Goal: Transaction & Acquisition: Download file/media

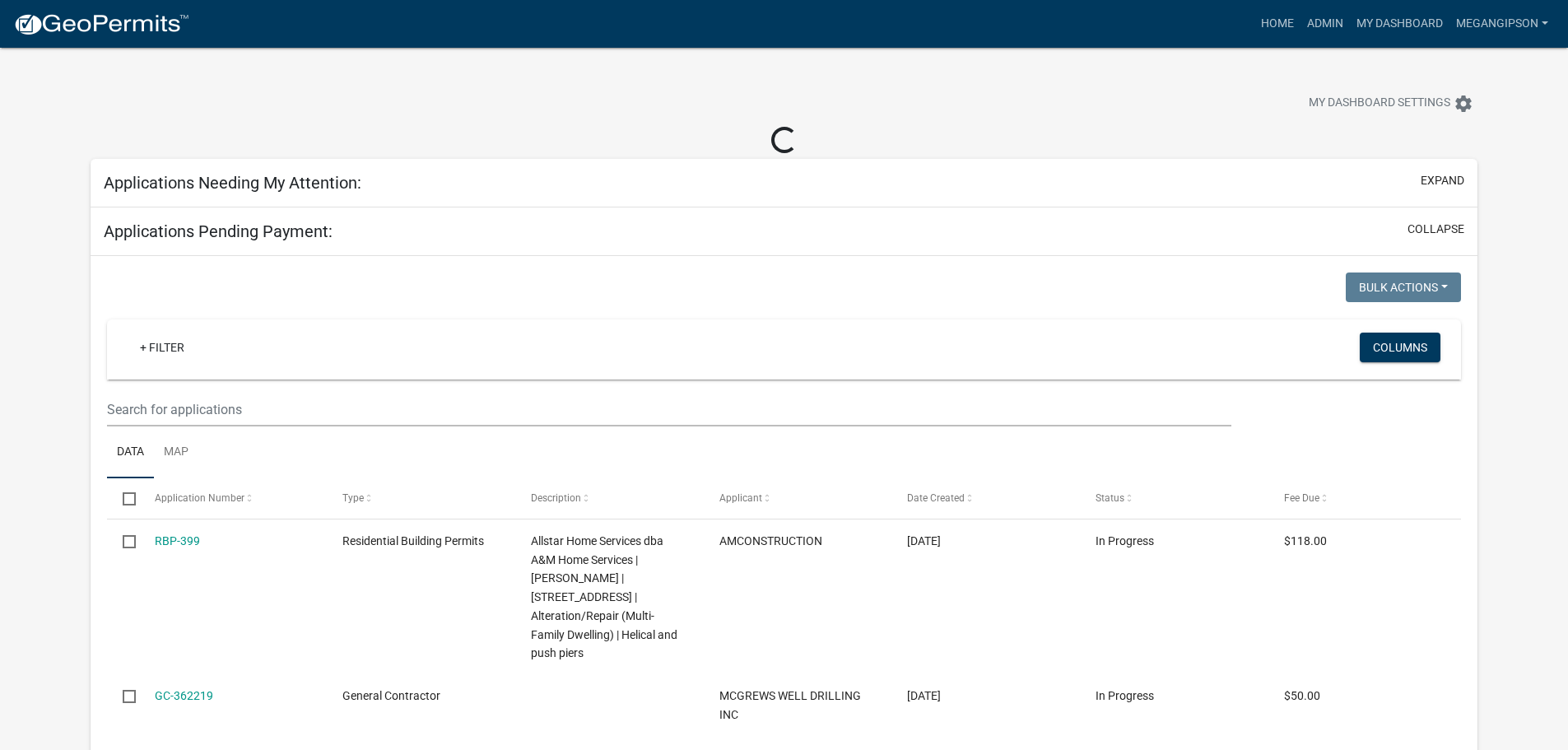
select select "3: 100"
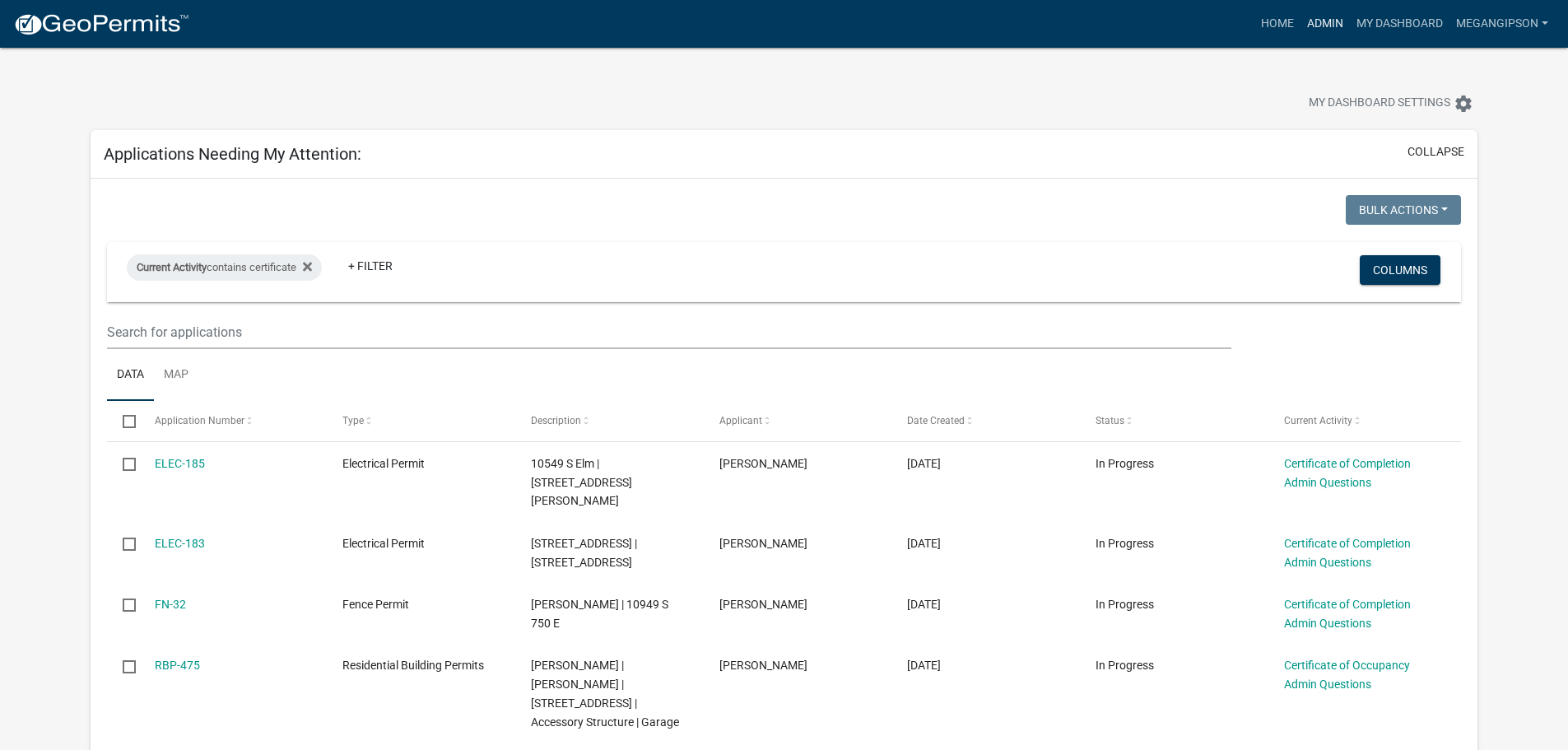
click at [1300, 20] on link "Admin" at bounding box center [1325, 24] width 50 height 31
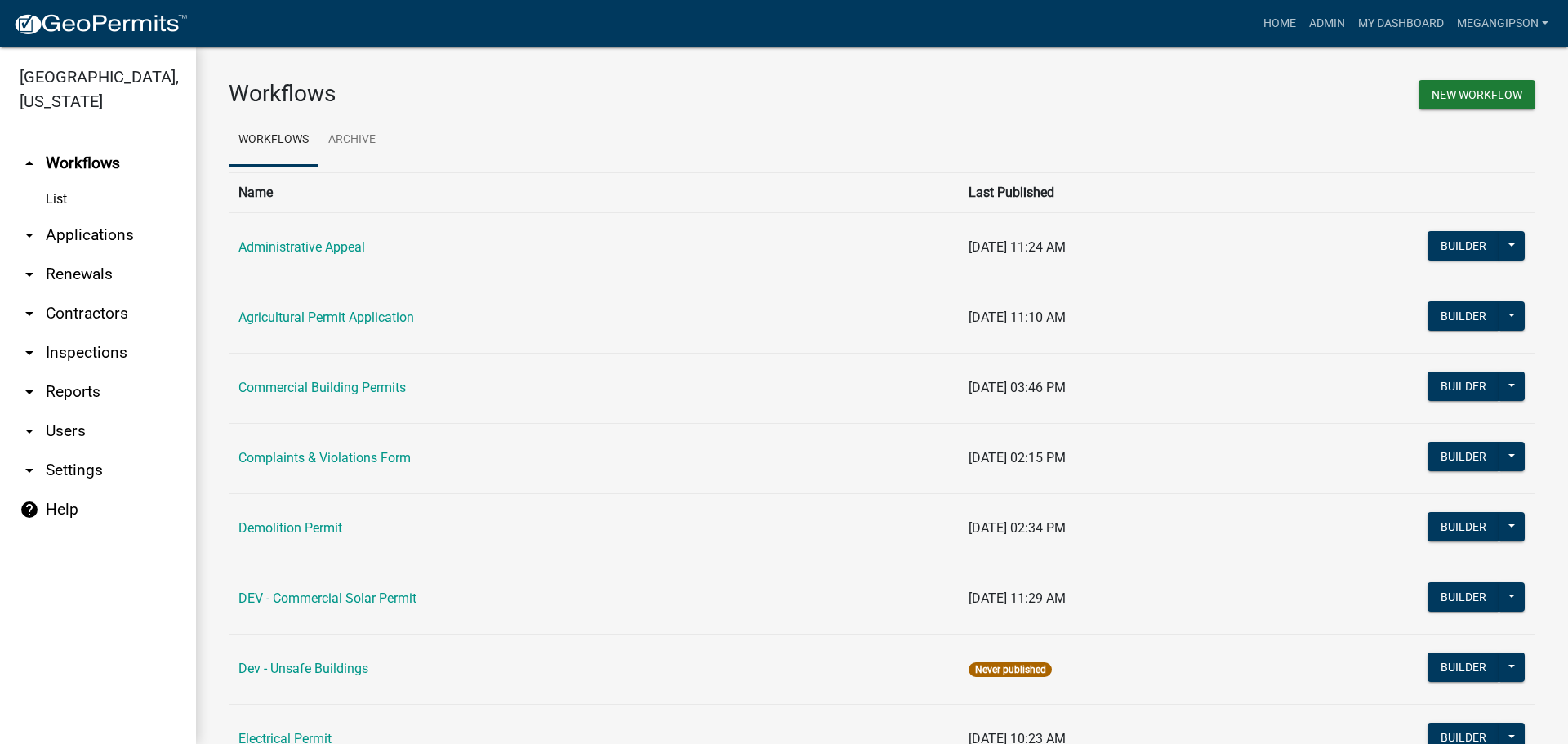
click at [89, 324] on link "arrow_drop_down Contractors" at bounding box center [98, 313] width 196 height 39
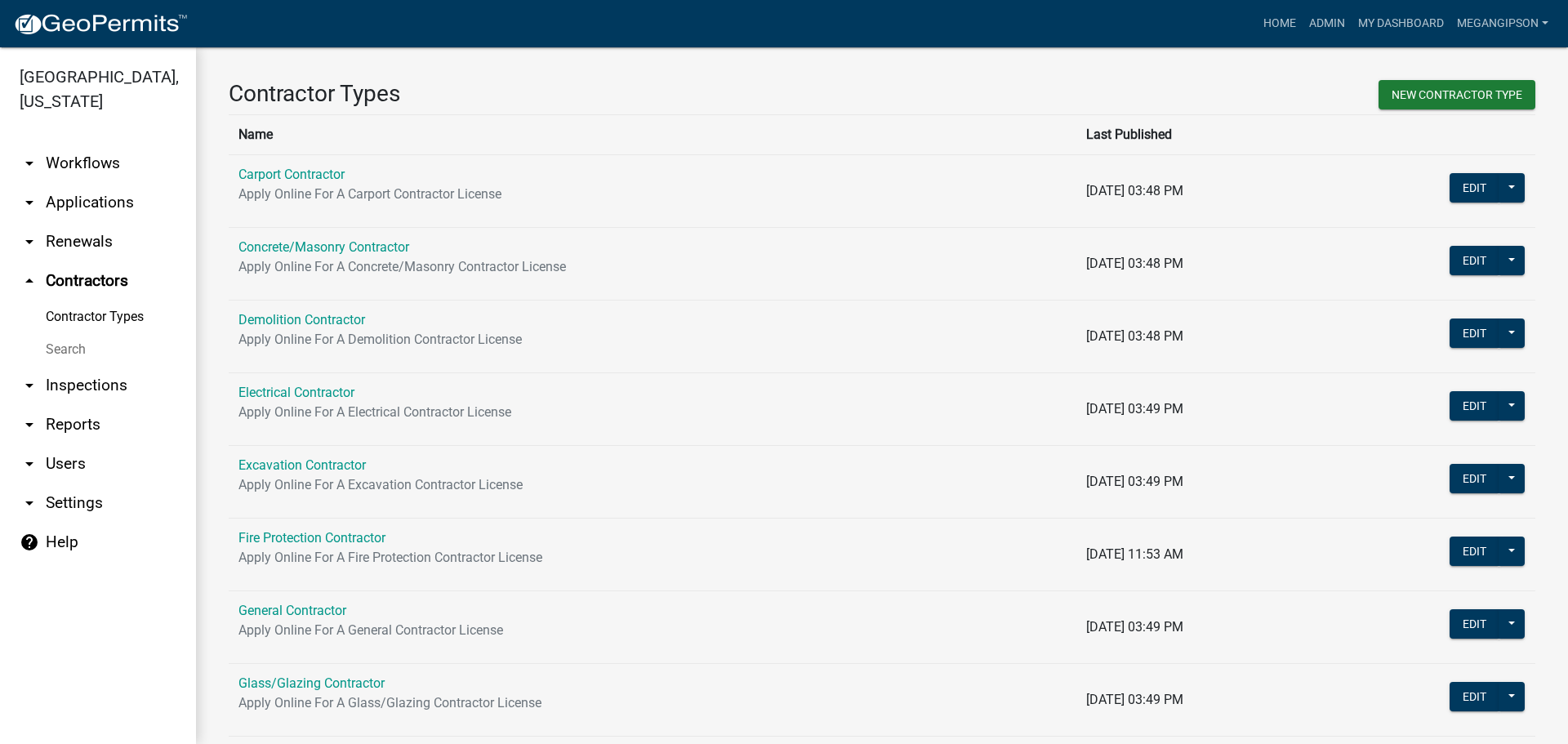
click at [82, 366] on link "Search" at bounding box center [98, 350] width 196 height 33
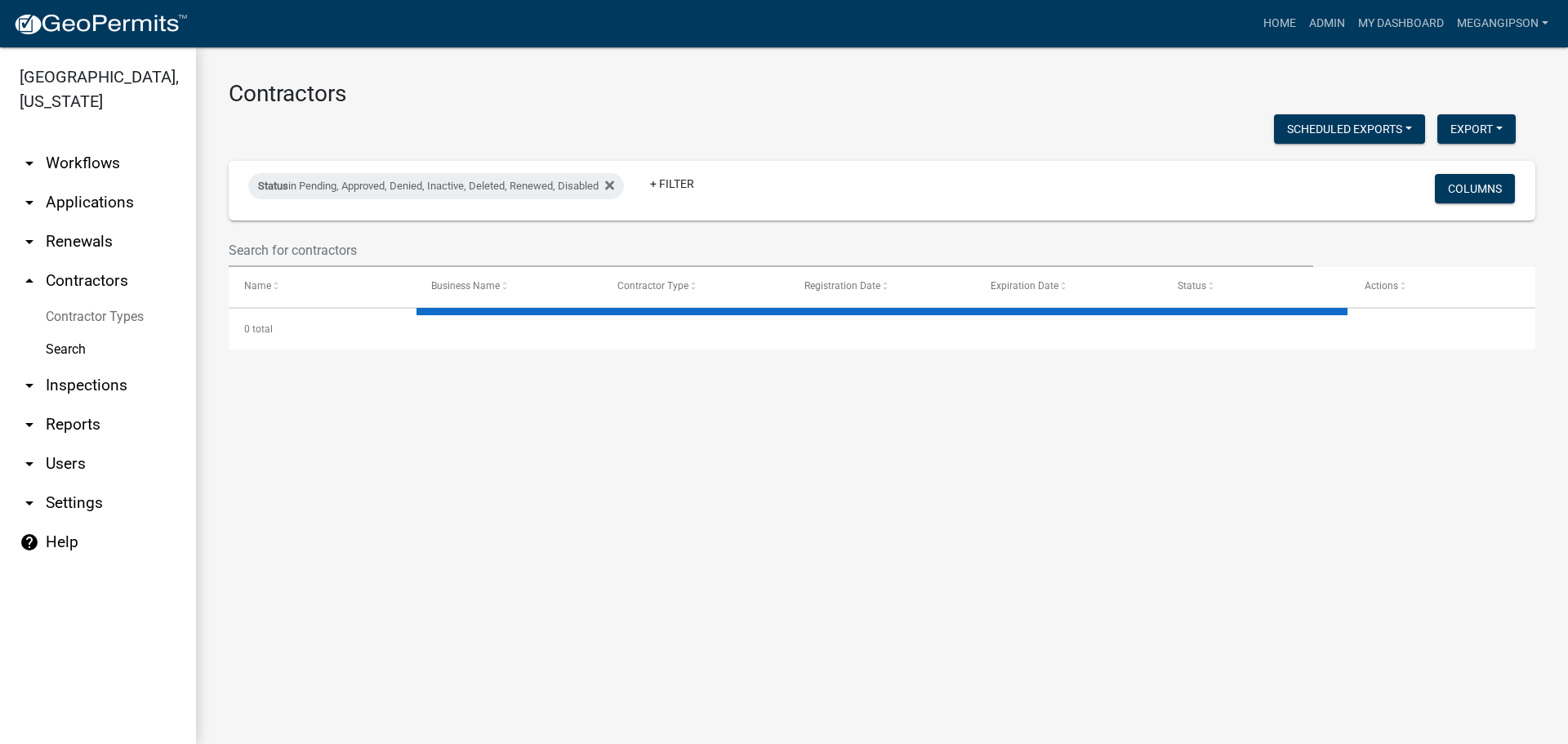
select select "3: 100"
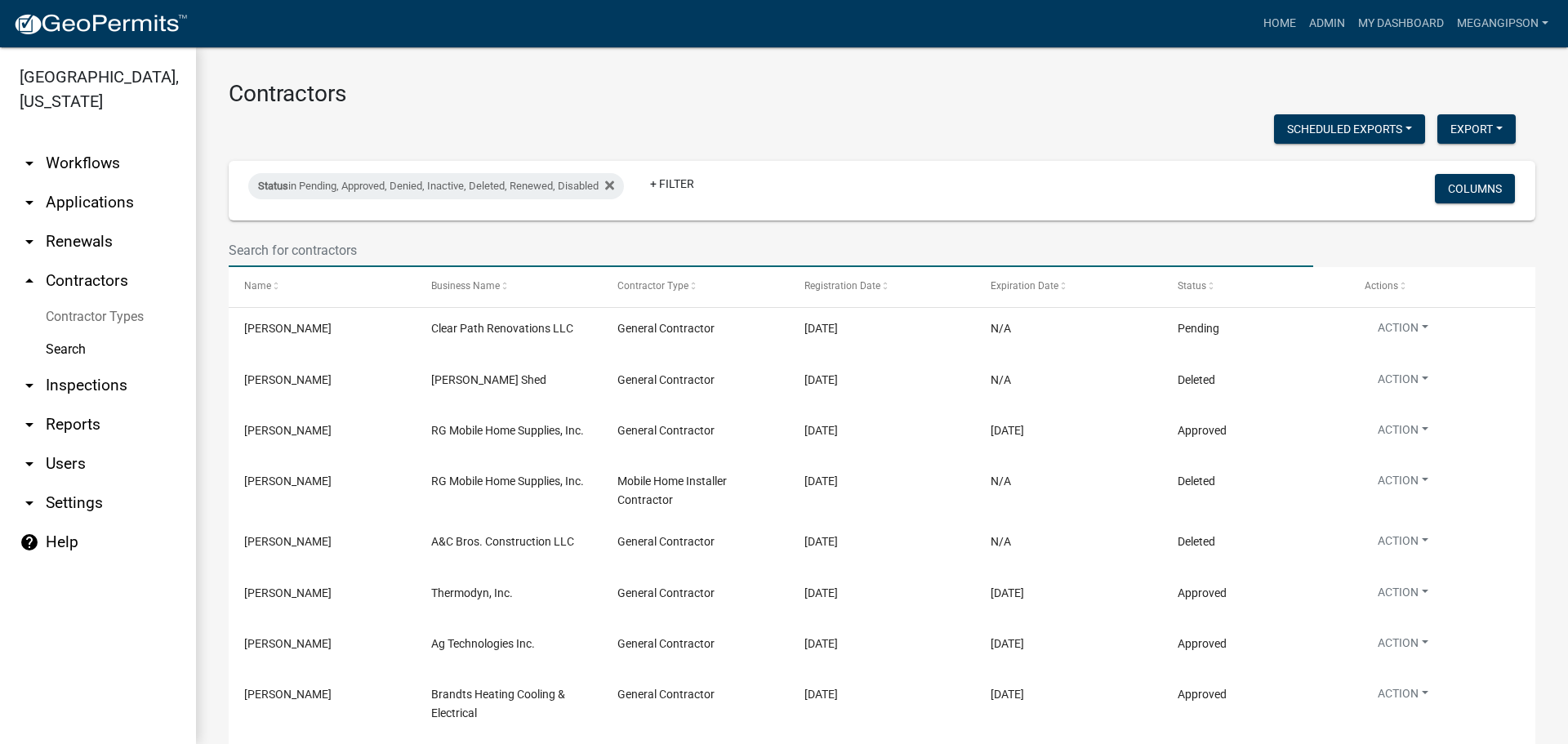
click at [395, 253] on input "text" at bounding box center [771, 250] width 1085 height 34
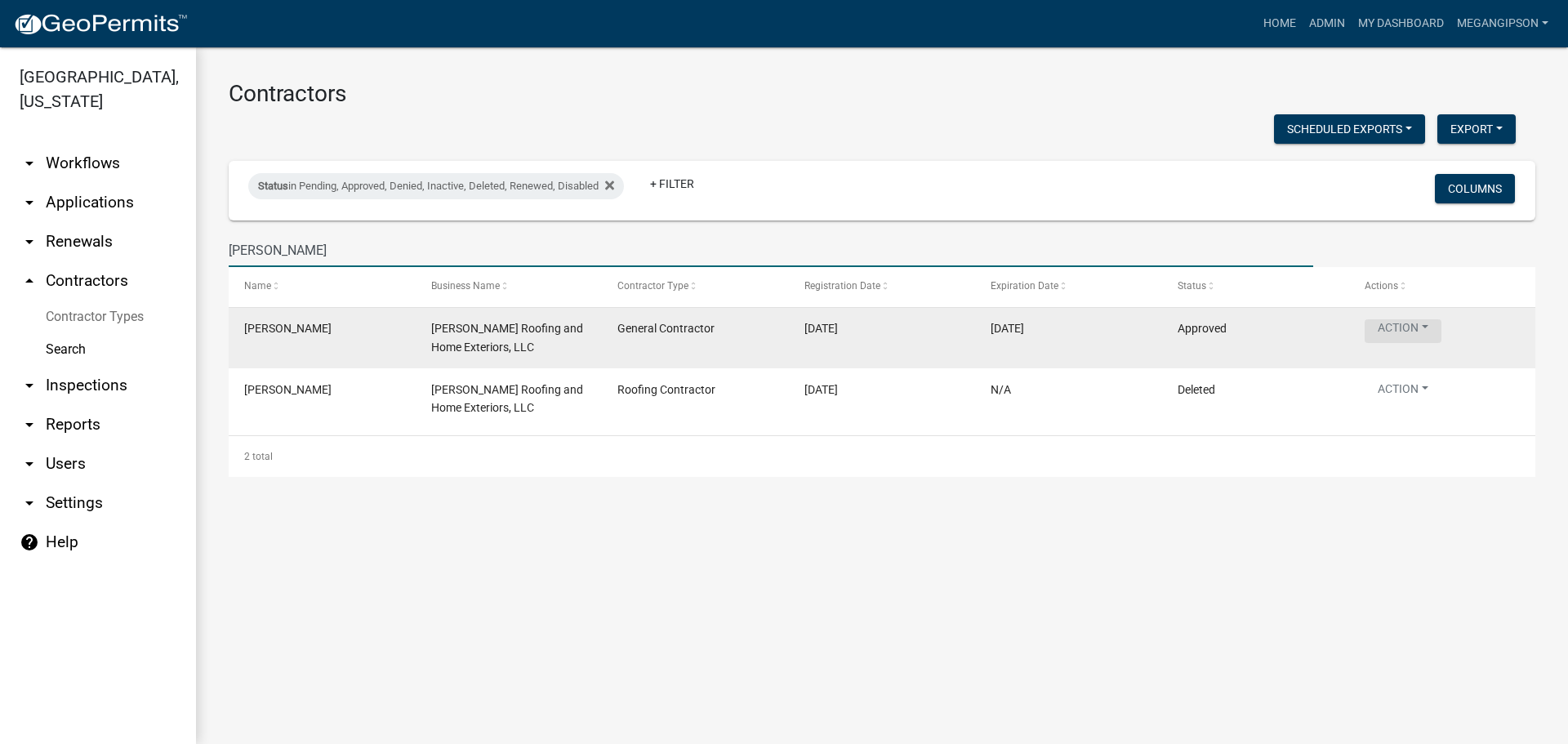
type input "[PERSON_NAME]"
click at [1420, 343] on button "Action" at bounding box center [1403, 331] width 77 height 24
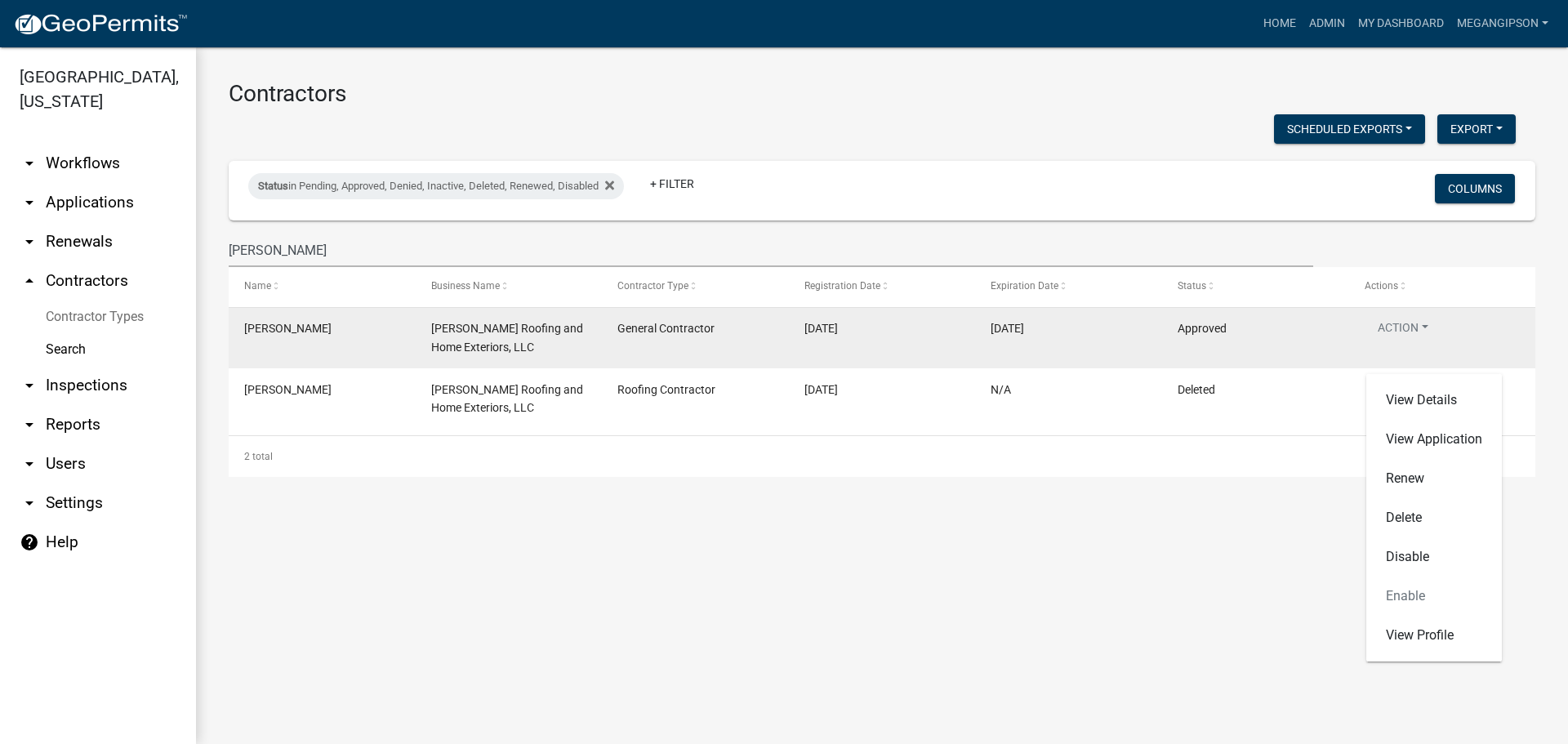
click at [1428, 343] on button "Action" at bounding box center [1403, 331] width 77 height 24
click at [1441, 343] on button "Action" at bounding box center [1403, 331] width 77 height 24
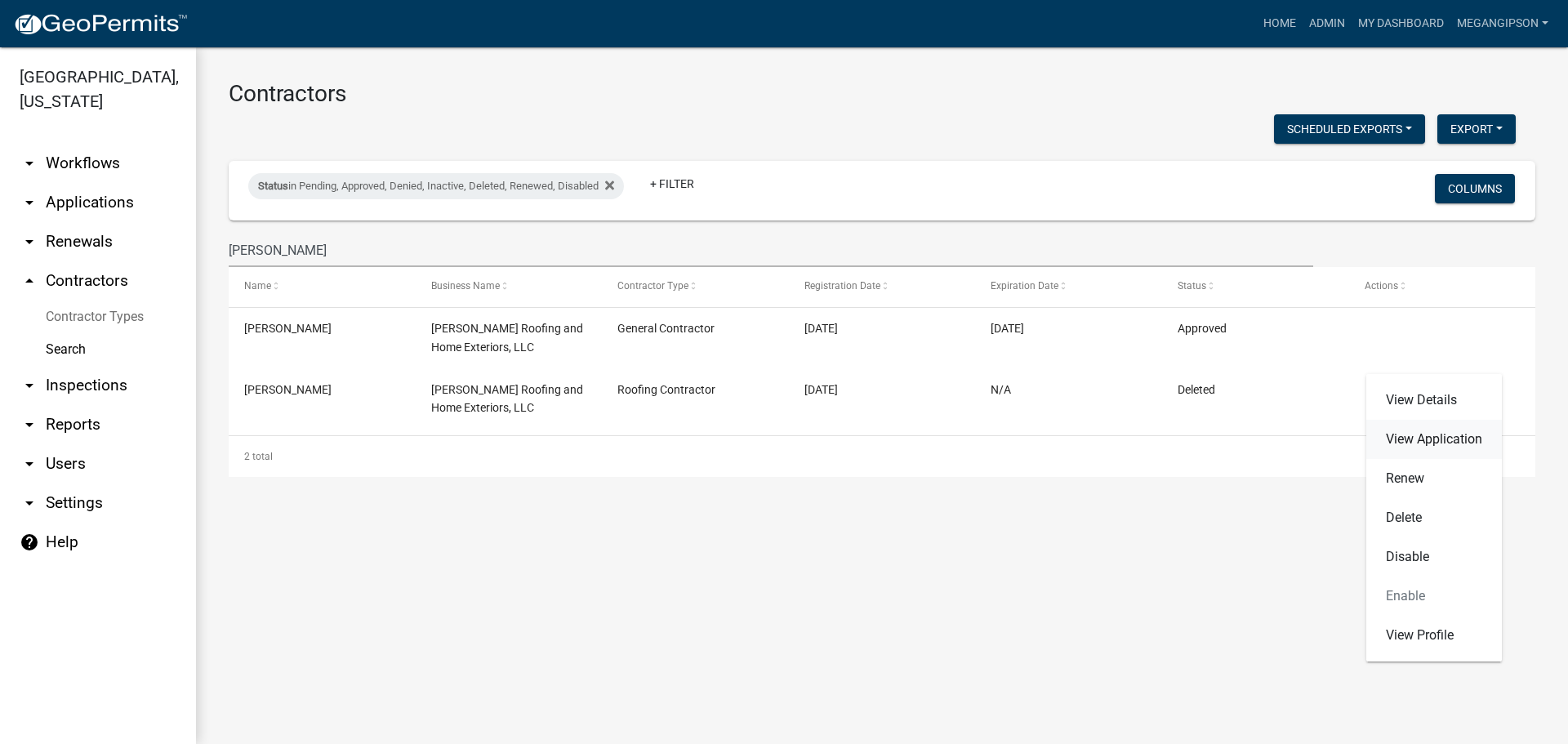
click at [1444, 439] on link "View Application" at bounding box center [1433, 439] width 135 height 39
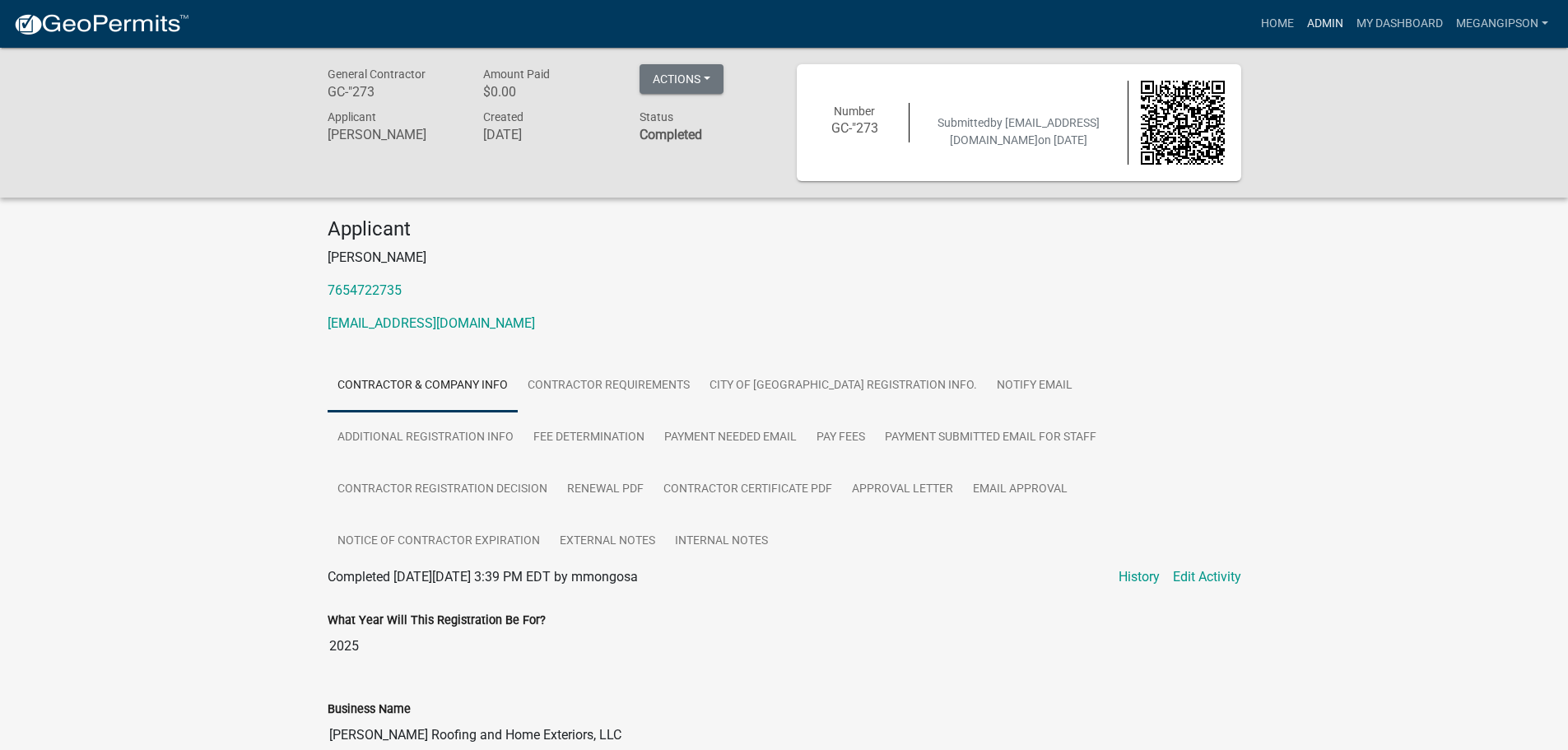
click at [1300, 20] on link "Admin" at bounding box center [1325, 24] width 50 height 31
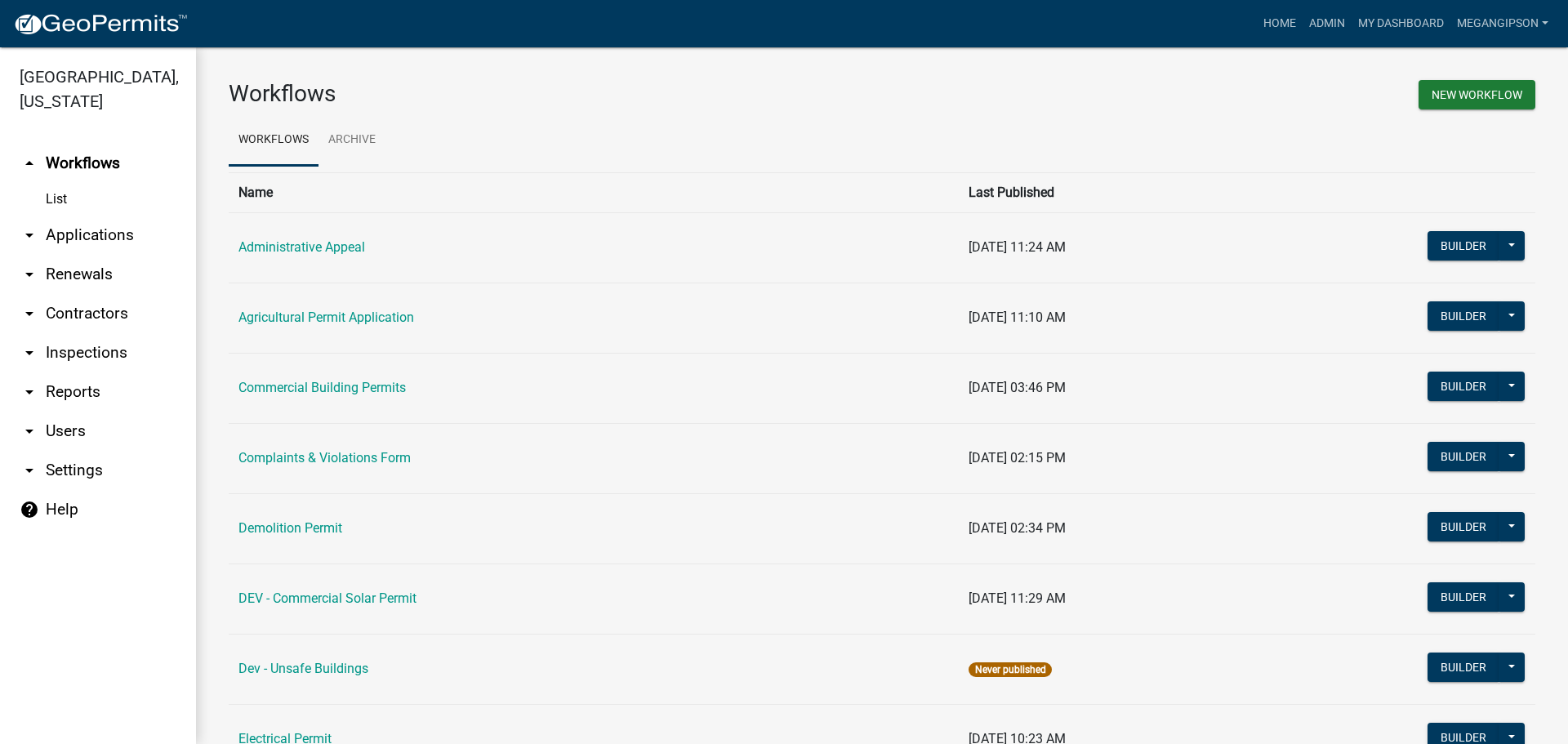
click at [106, 333] on link "arrow_drop_down Contractors" at bounding box center [98, 313] width 196 height 39
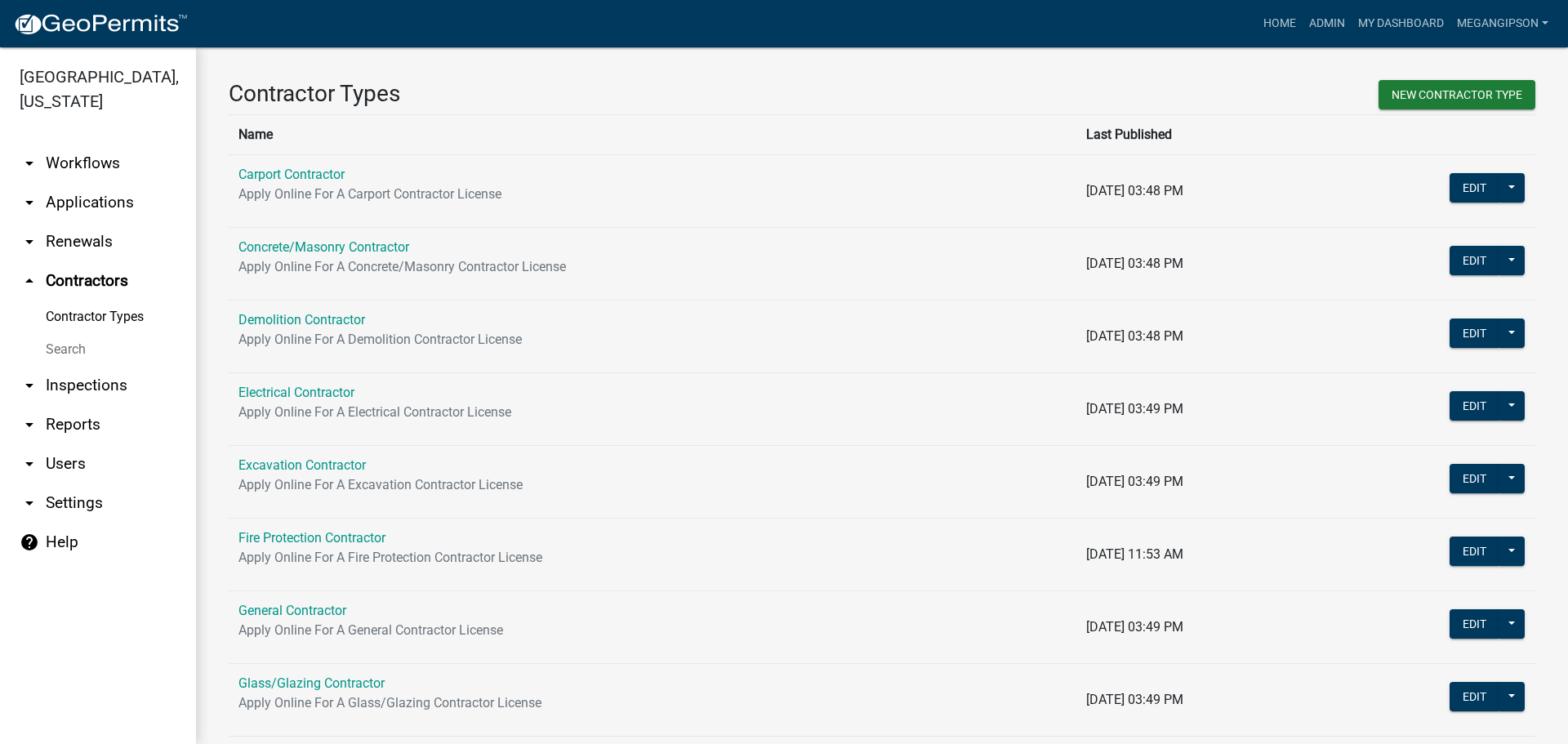
click at [95, 366] on link "Search" at bounding box center [98, 350] width 196 height 33
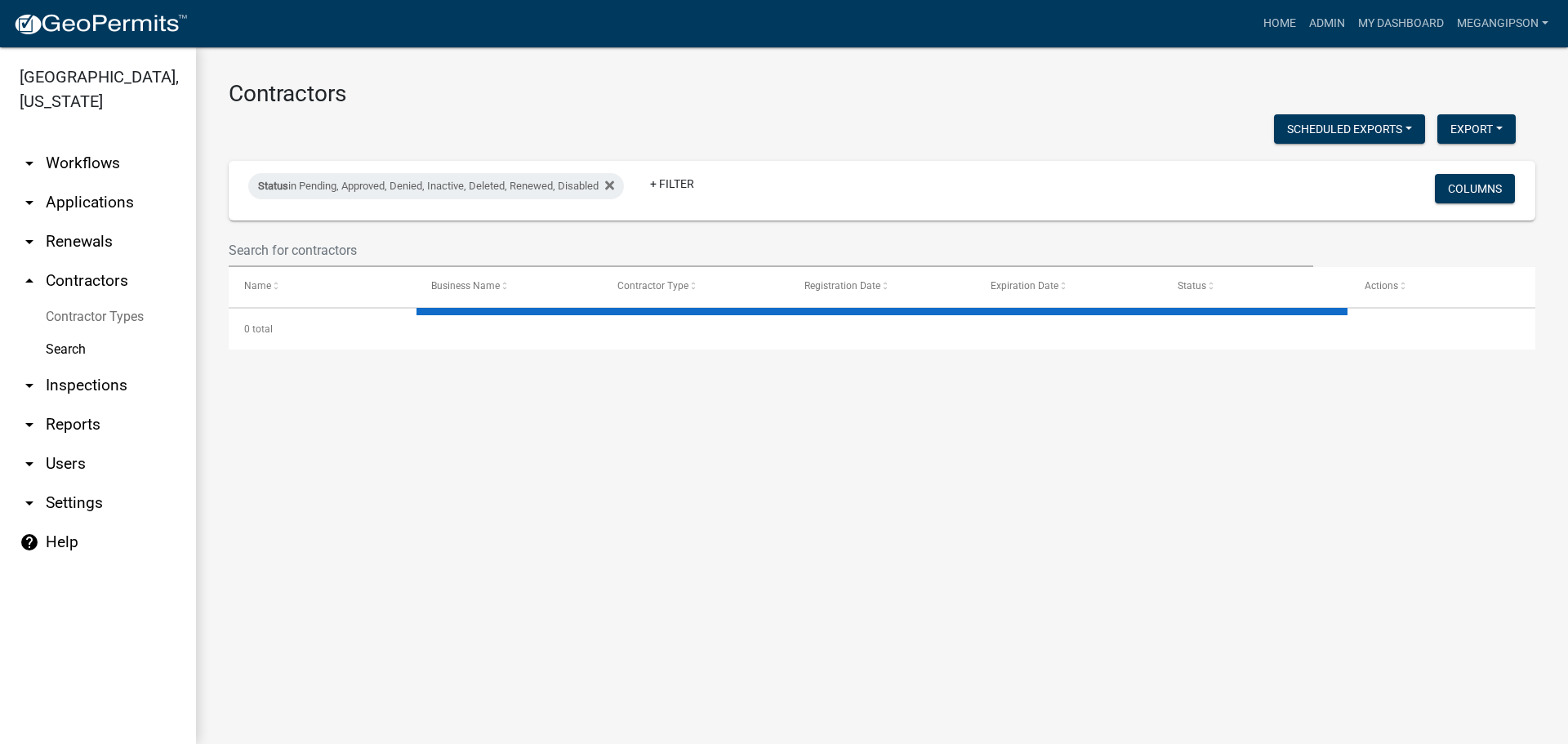
select select "3: 100"
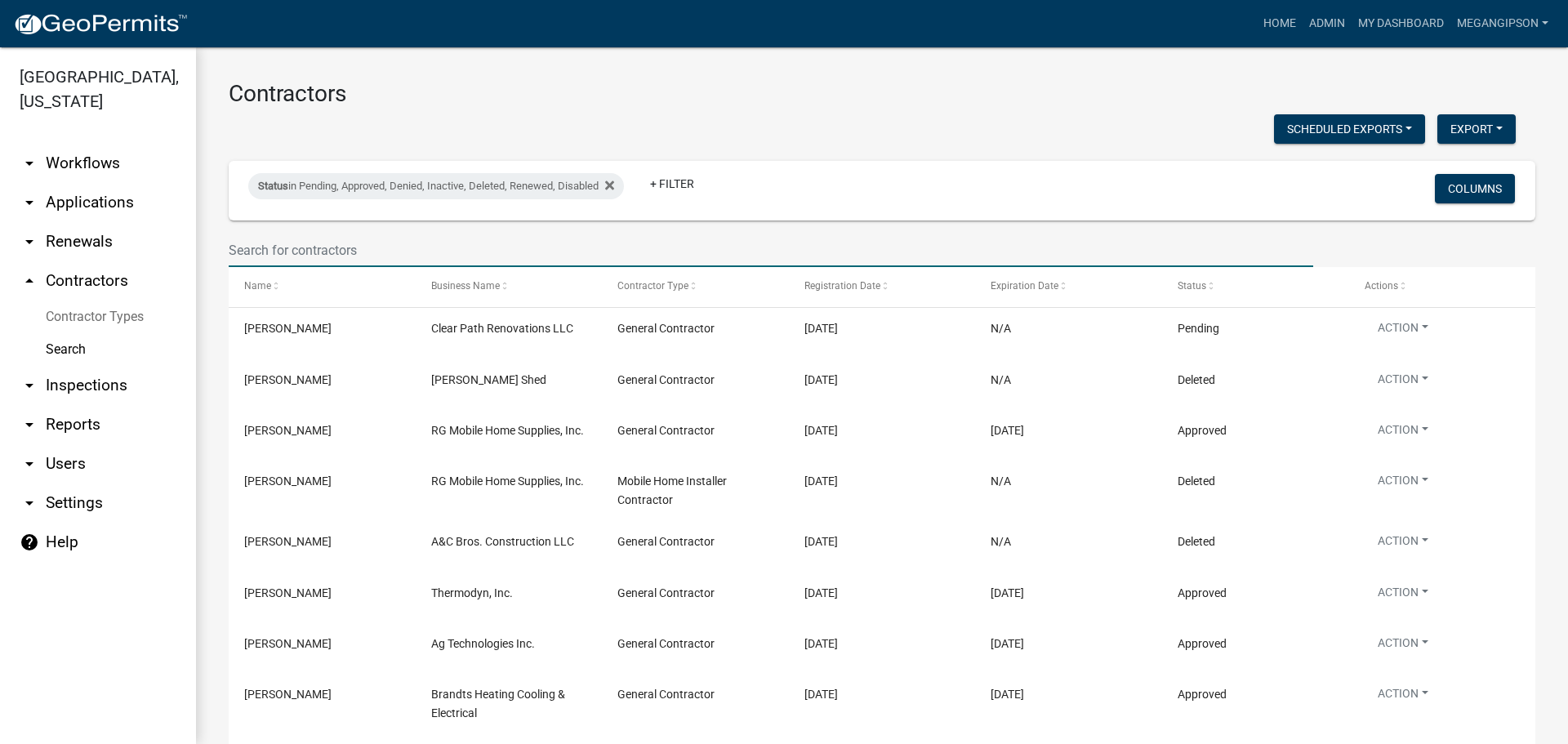
click at [283, 267] on input "text" at bounding box center [771, 250] width 1085 height 34
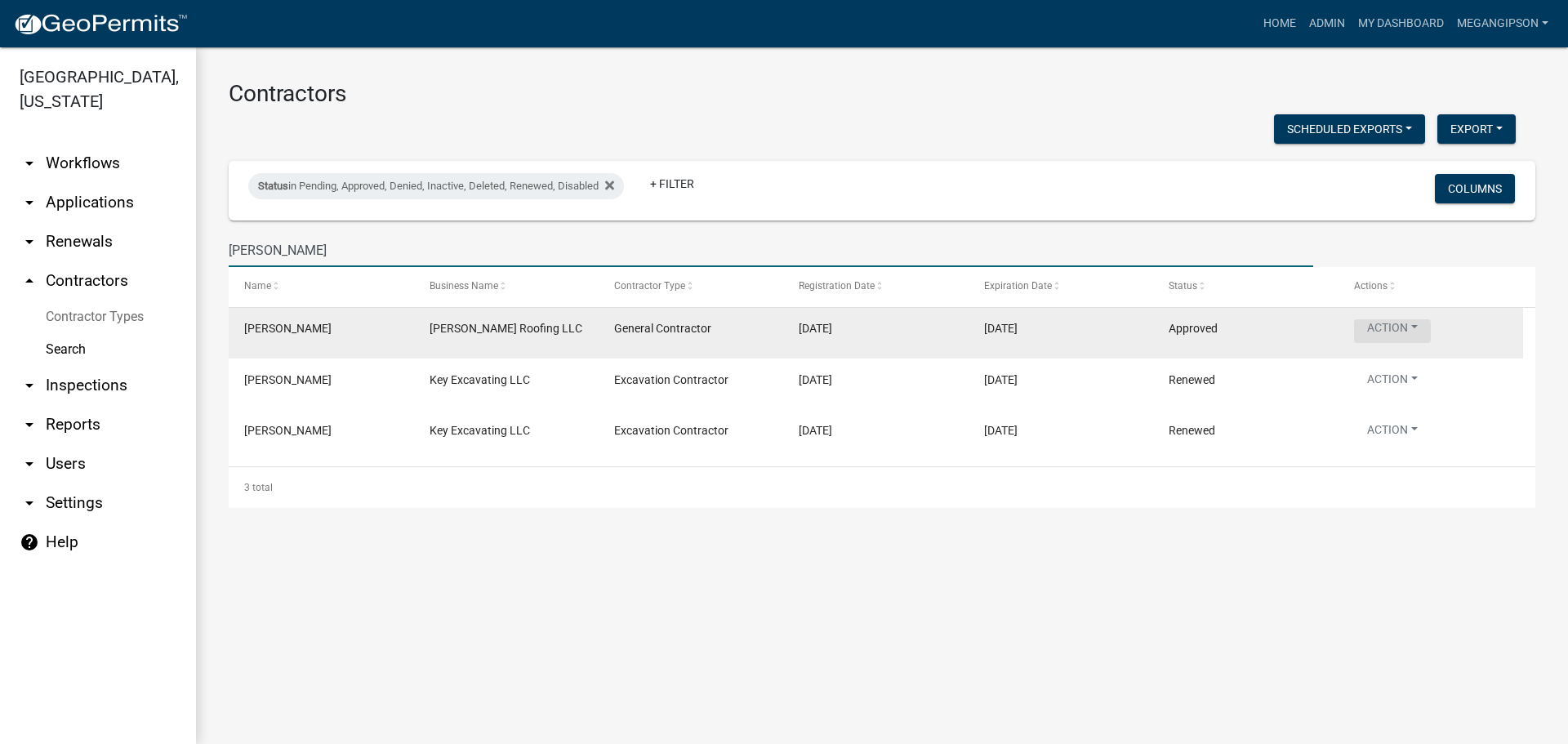
type input "[PERSON_NAME]"
click at [1406, 343] on button "Action" at bounding box center [1392, 331] width 77 height 24
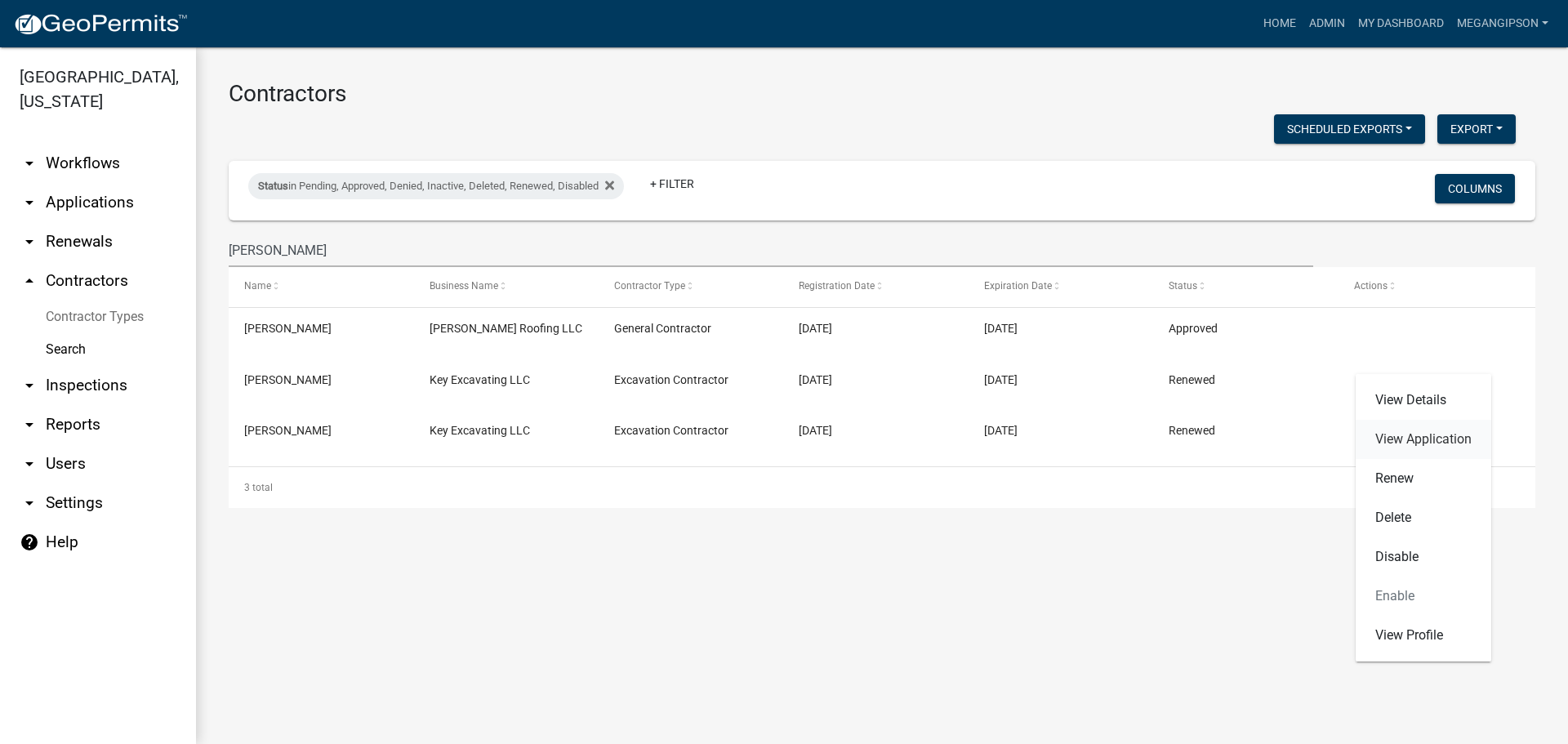
click at [1413, 443] on link "View Application" at bounding box center [1423, 439] width 135 height 39
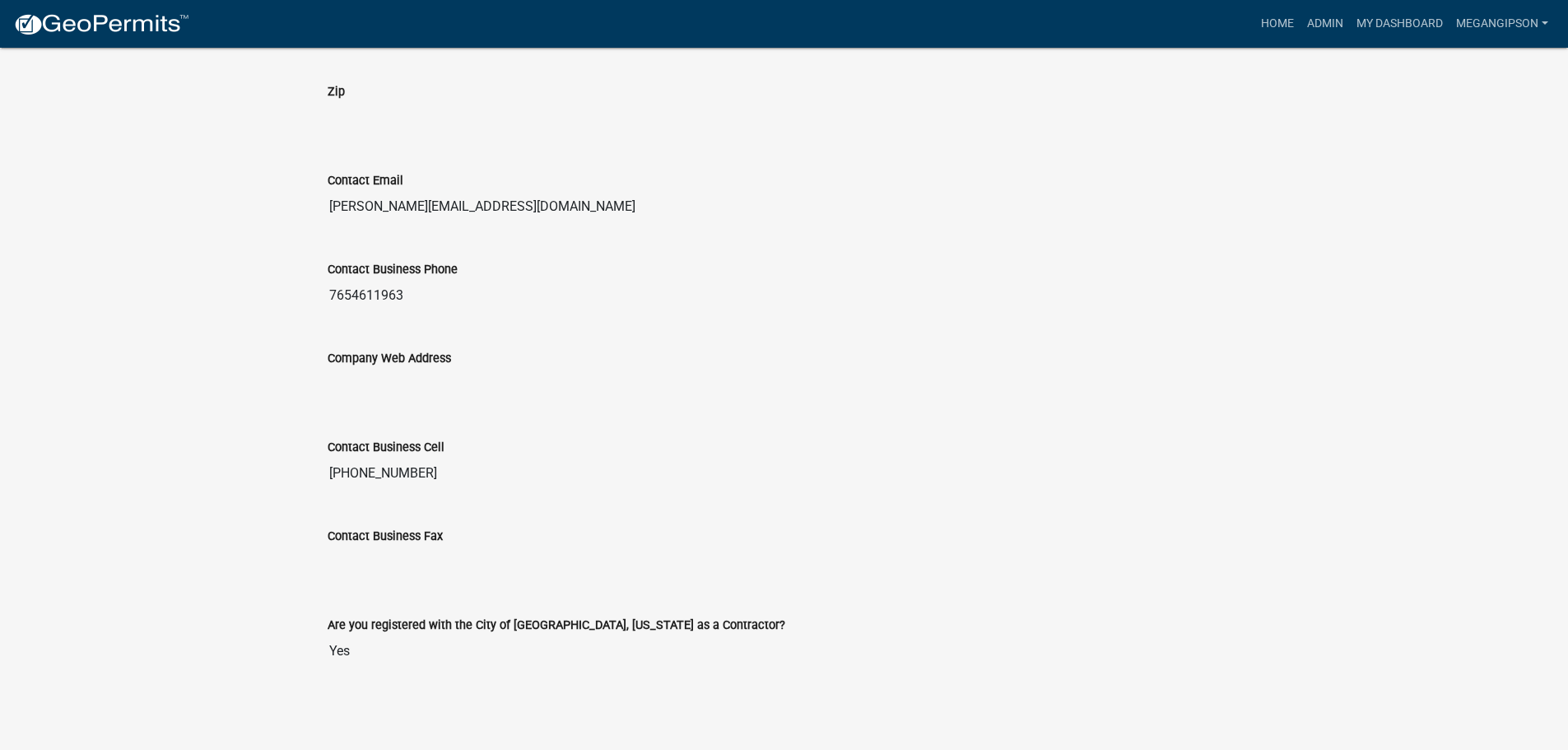
scroll to position [1646, 0]
click at [1254, 33] on link "Home" at bounding box center [1277, 24] width 46 height 31
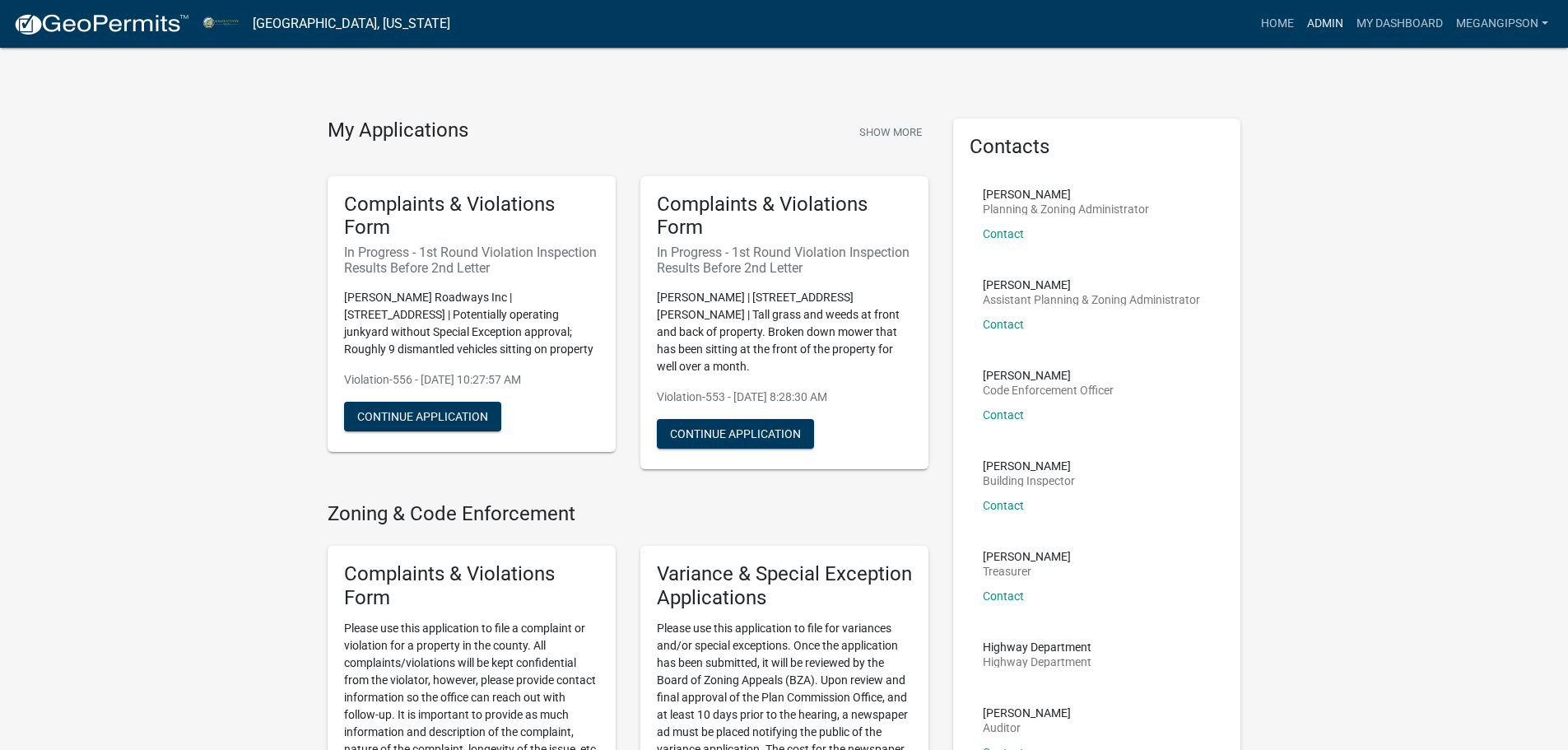
click at [1300, 33] on link "Admin" at bounding box center [1325, 24] width 50 height 31
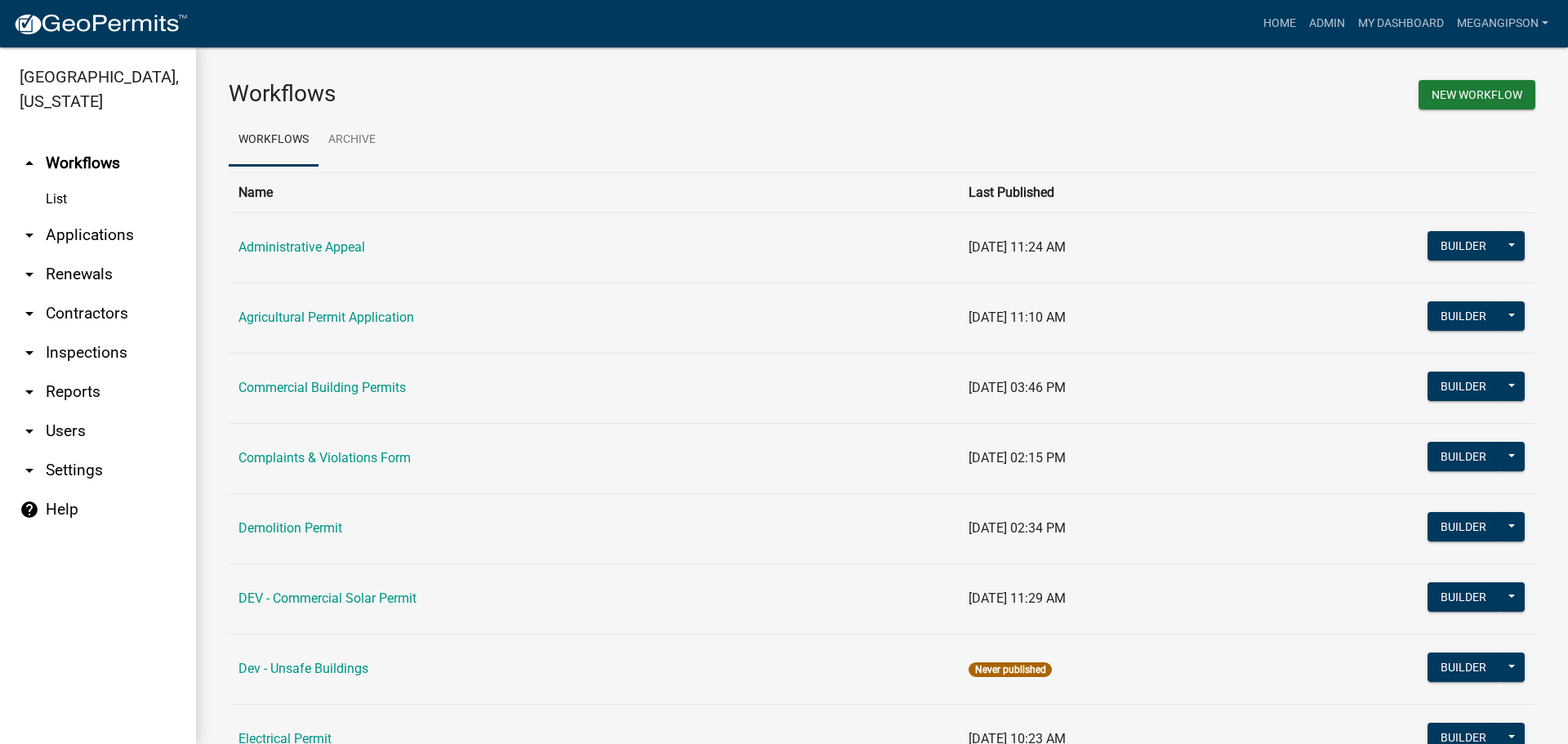
click at [114, 331] on link "arrow_drop_down Contractors" at bounding box center [98, 313] width 196 height 39
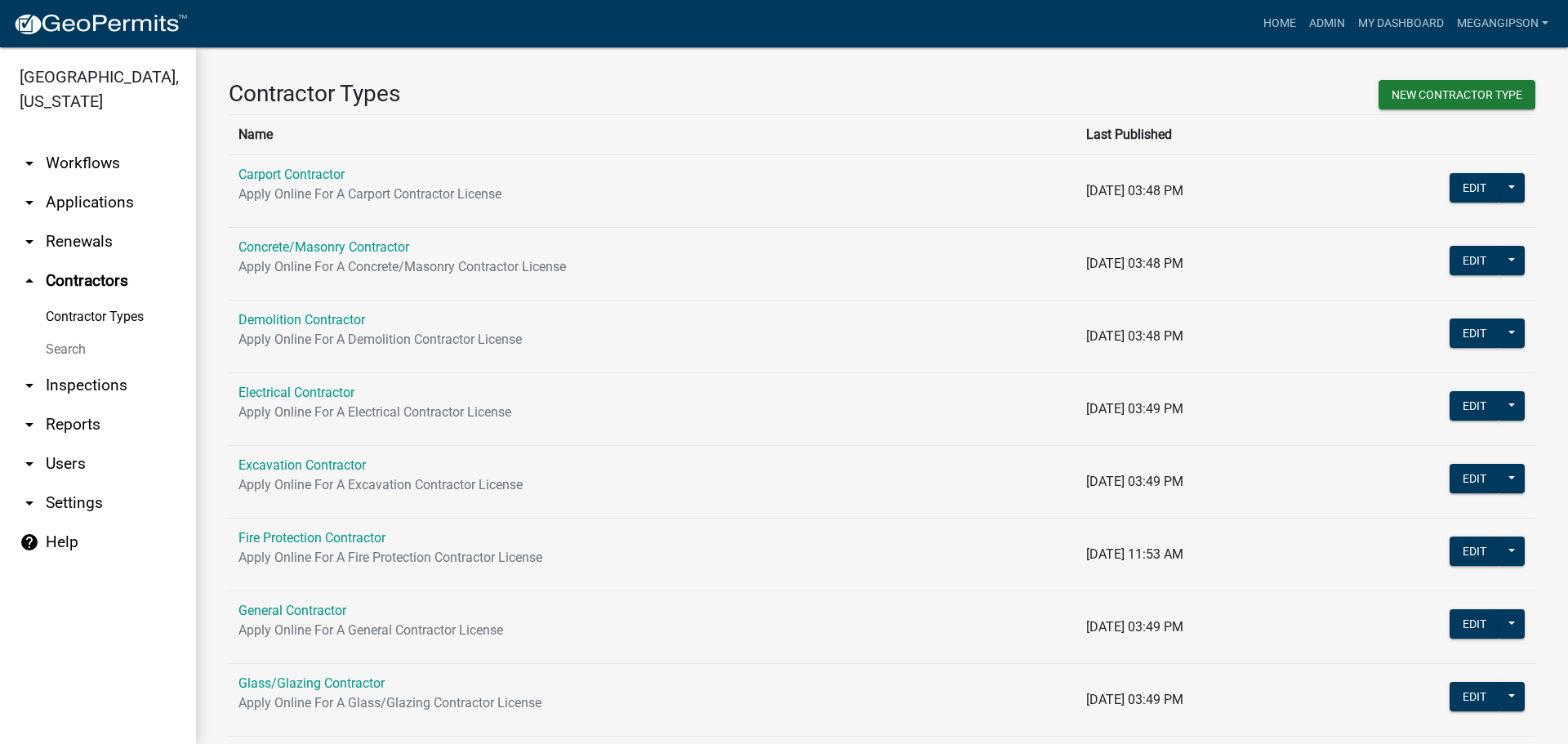
click at [90, 366] on link "Search" at bounding box center [98, 350] width 196 height 33
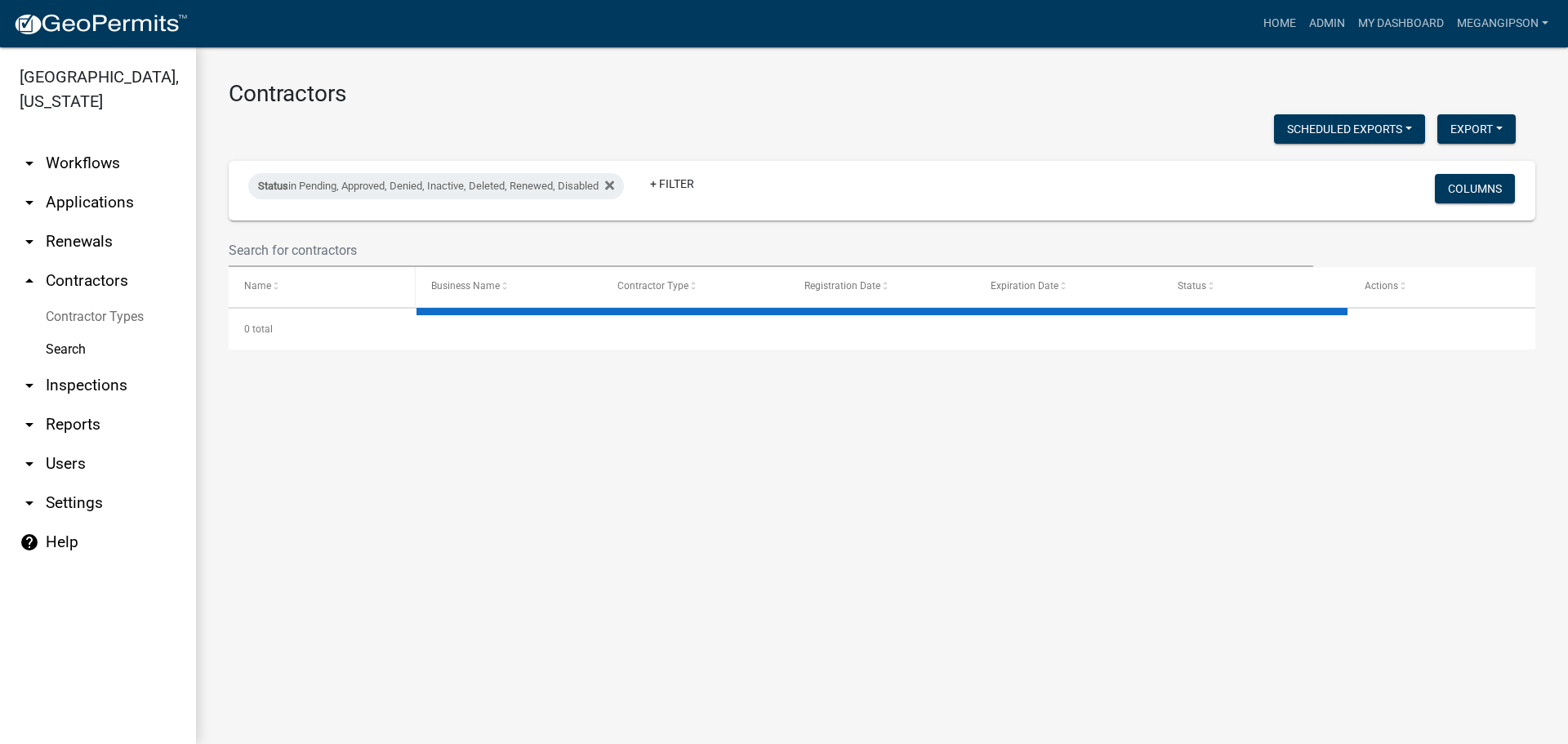
select select "3: 100"
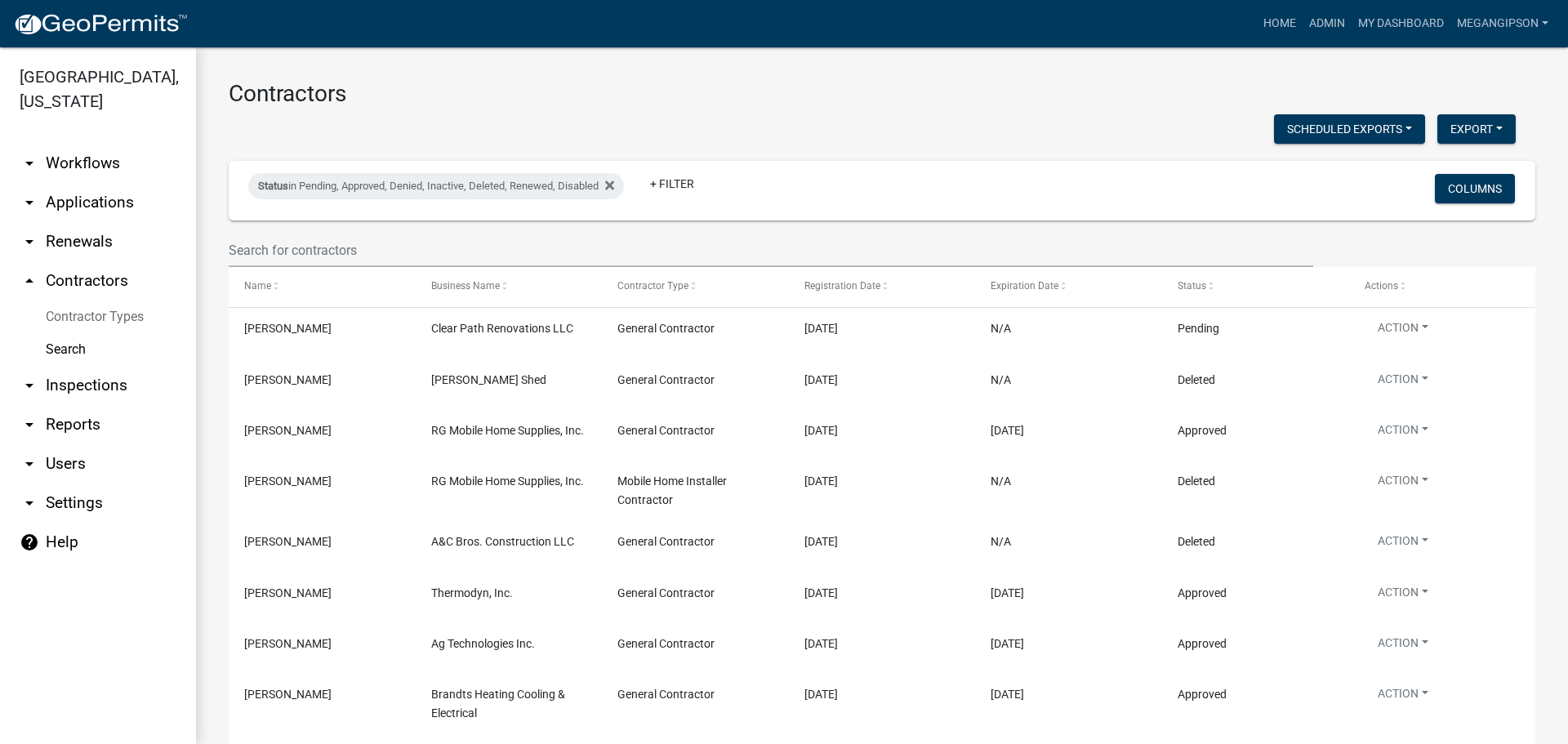
click at [122, 444] on link "arrow_drop_down Reports" at bounding box center [98, 424] width 196 height 39
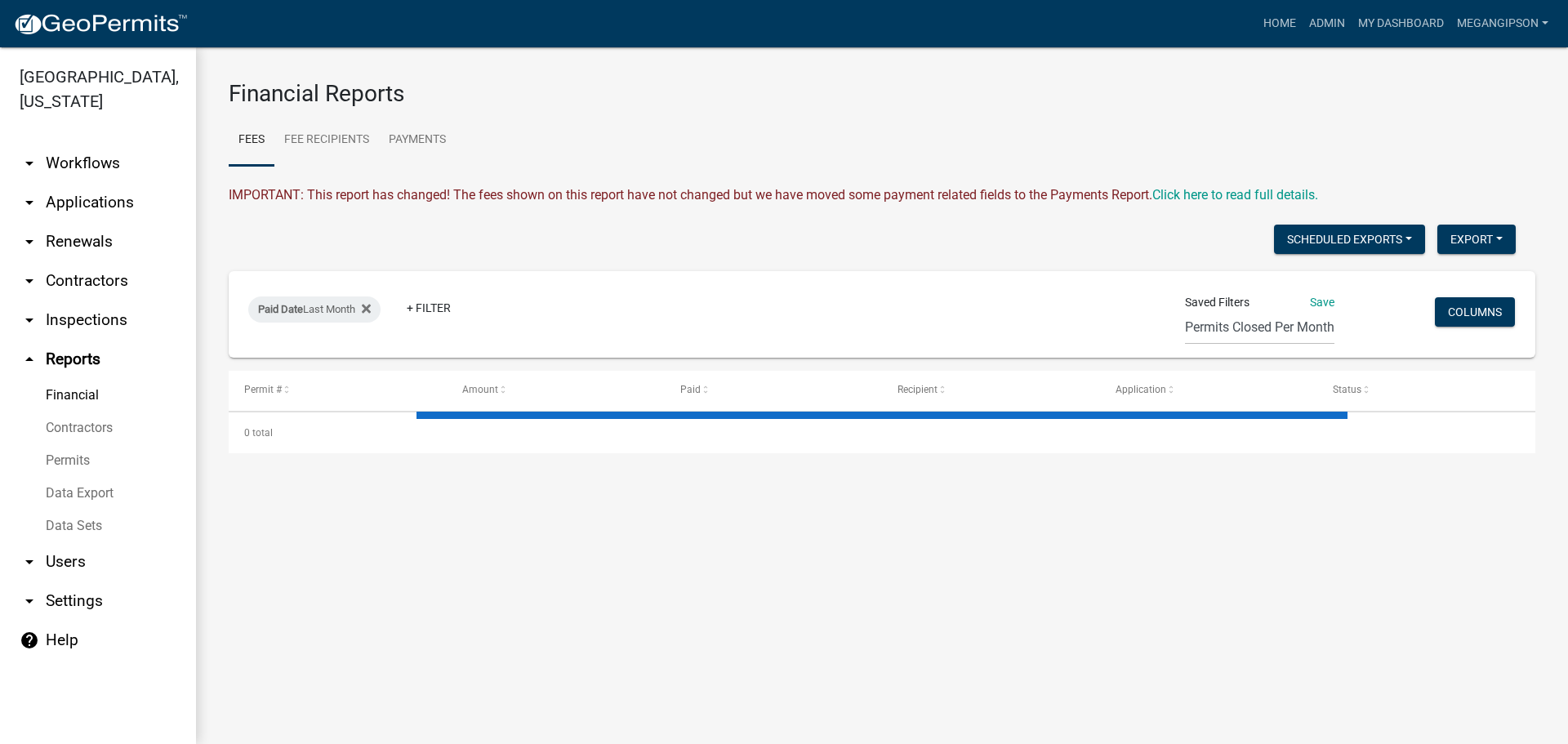
click at [104, 510] on link "Data Export" at bounding box center [98, 493] width 196 height 33
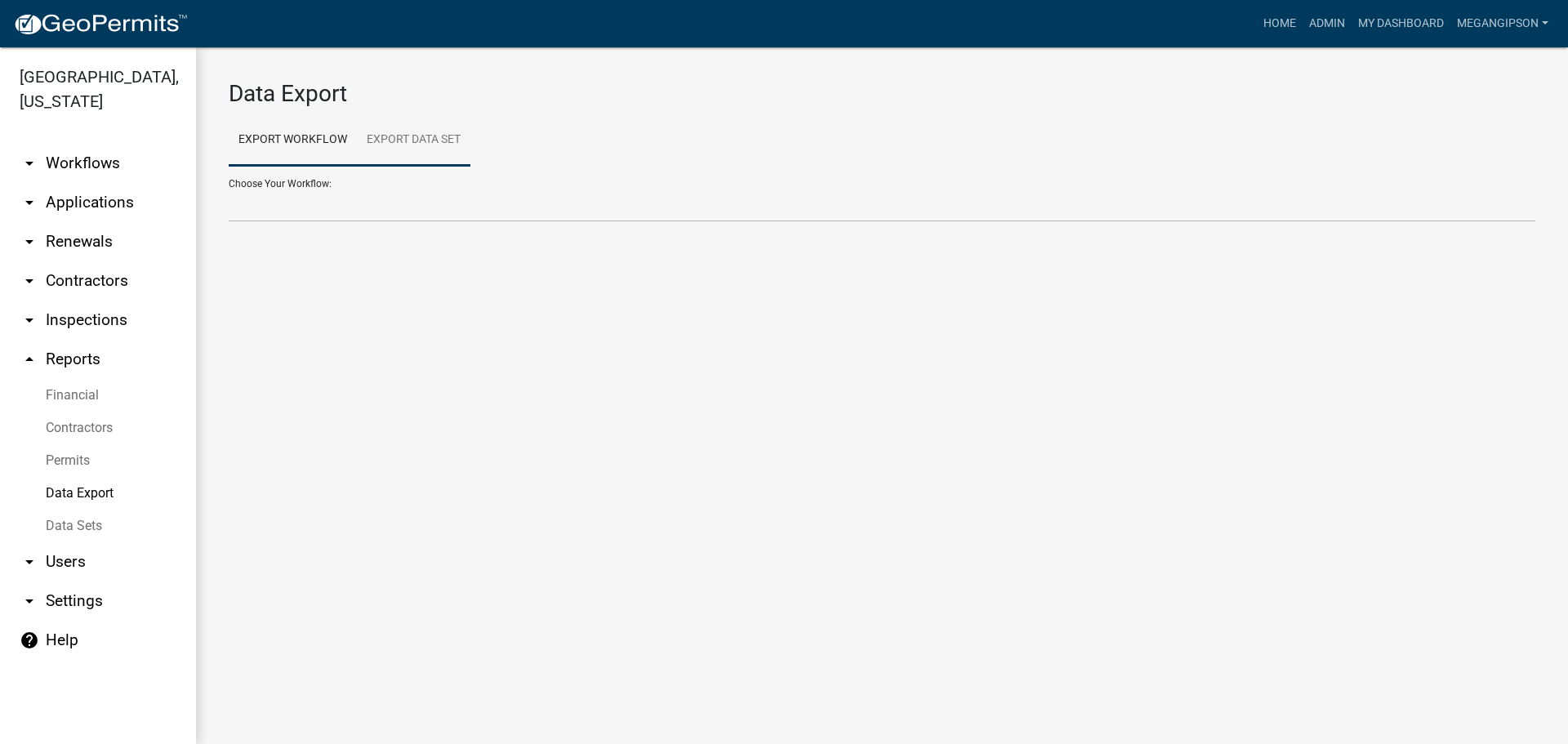
click at [465, 151] on link "Export Data Set" at bounding box center [414, 140] width 114 height 52
click at [422, 222] on select "Active Contractors List Census Bureau Data Certificate of Occupancies/Completio…" at bounding box center [881, 205] width 1306 height 34
select select "1: 3e6e9283-d2c5-49df-bd05-660387007ff9"
click at [229, 201] on select "Active Contractors List Census Bureau Data Certificate of Occupancies/Completio…" at bounding box center [881, 205] width 1306 height 34
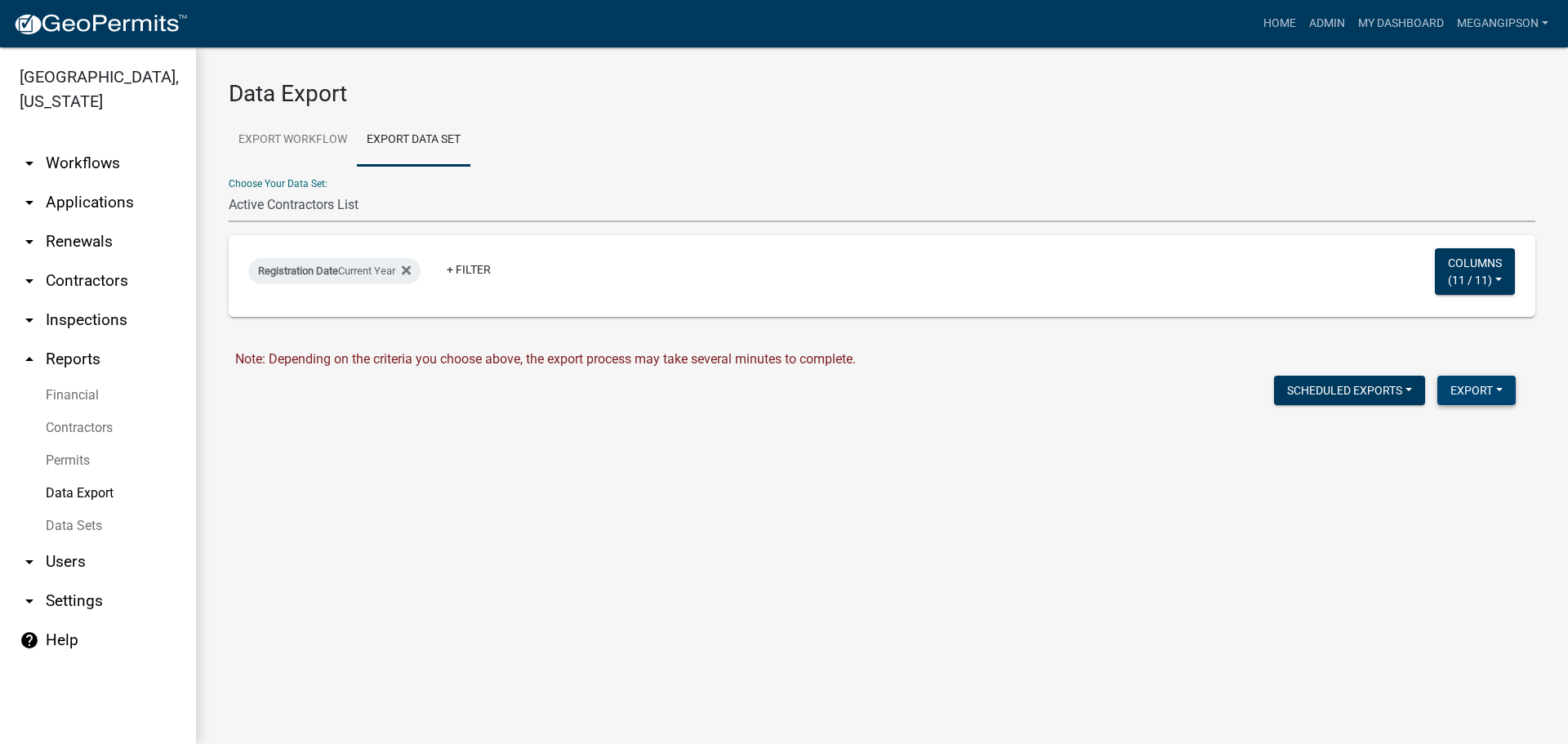
click at [1496, 404] on button "Export" at bounding box center [1476, 390] width 79 height 29
click at [1433, 457] on button "Excel Format (.xlsx)" at bounding box center [1439, 437] width 153 height 39
click at [361, 435] on div "Download Active Contractors List.xlsx" at bounding box center [892, 425] width 1313 height 19
click at [371, 433] on link "Download Active Contractors List.xlsx" at bounding box center [344, 425] width 218 height 16
